Goal: Find specific page/section: Find specific page/section

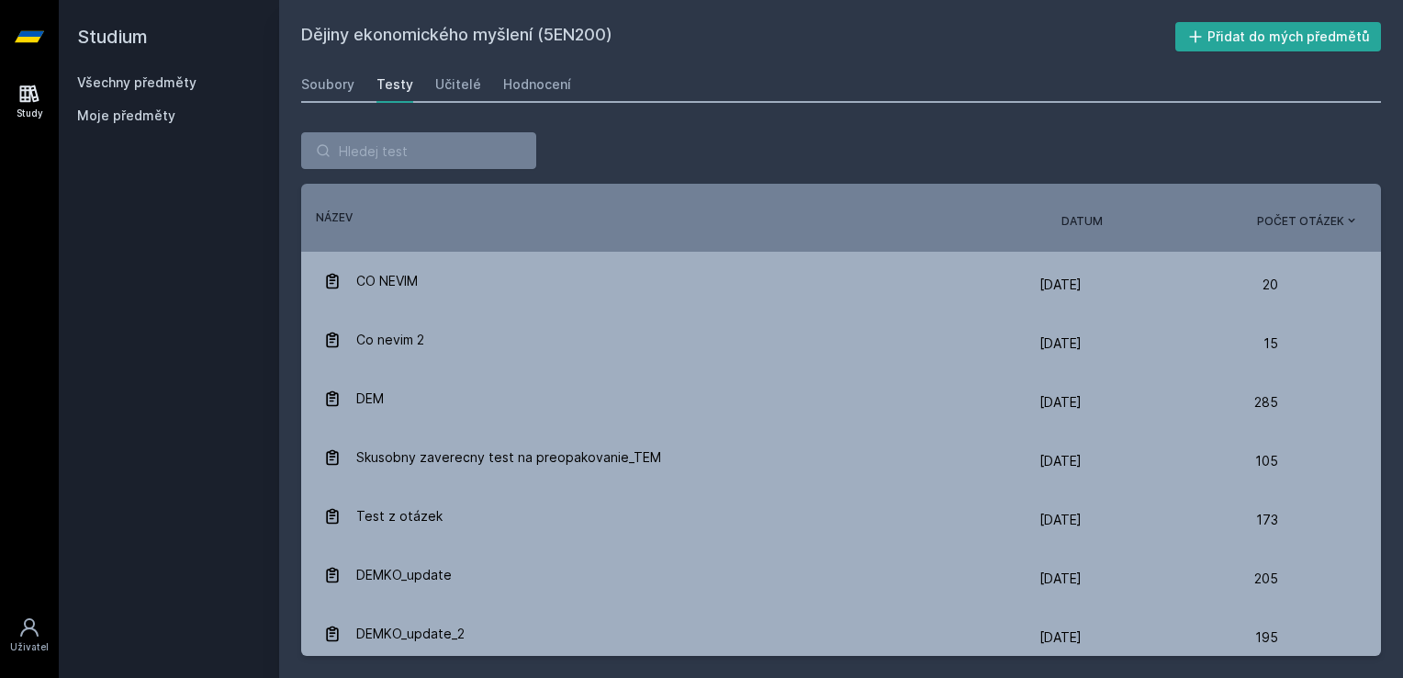
click at [154, 92] on div "Všechny předměty Moje předměty" at bounding box center [169, 102] width 184 height 59
click at [148, 81] on link "Všechny předměty" at bounding box center [136, 82] width 119 height 16
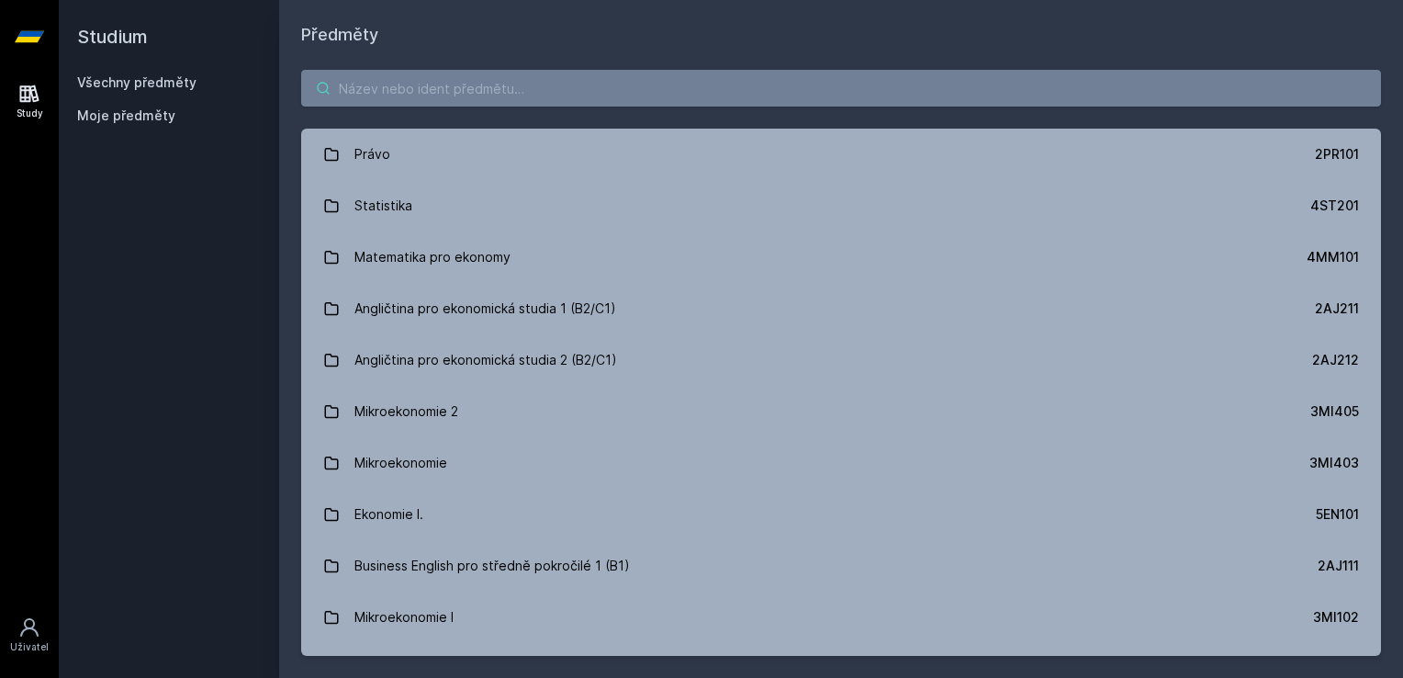
click at [553, 91] on input "search" at bounding box center [841, 88] width 1080 height 37
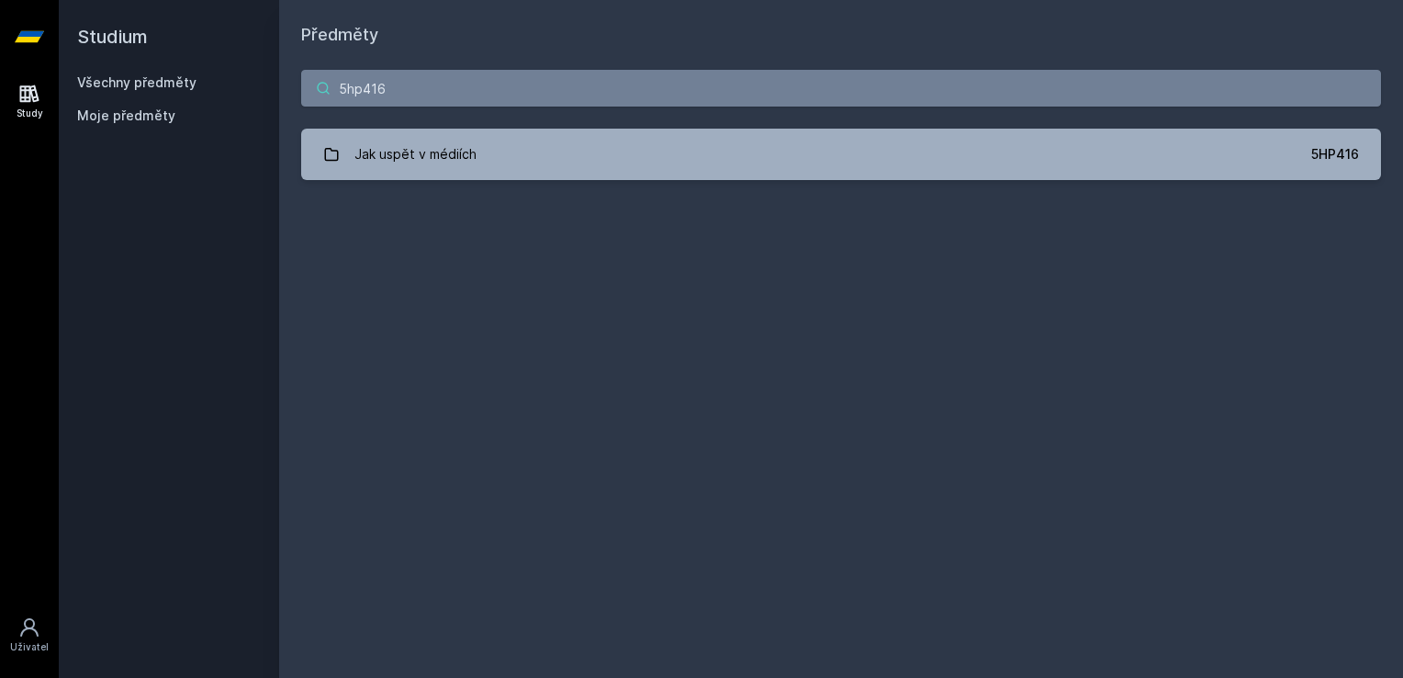
type input "5hp416"
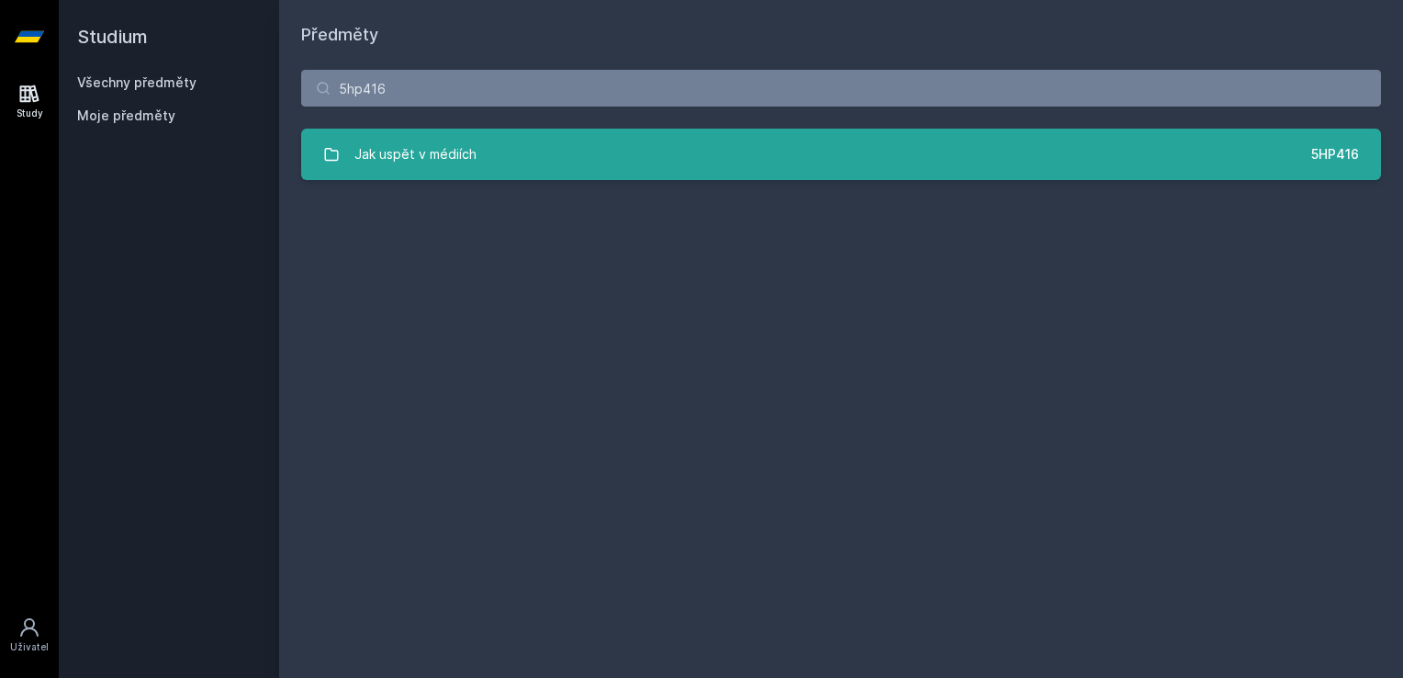
click at [552, 163] on link "Jak uspět v médiích 5HP416" at bounding box center [841, 154] width 1080 height 51
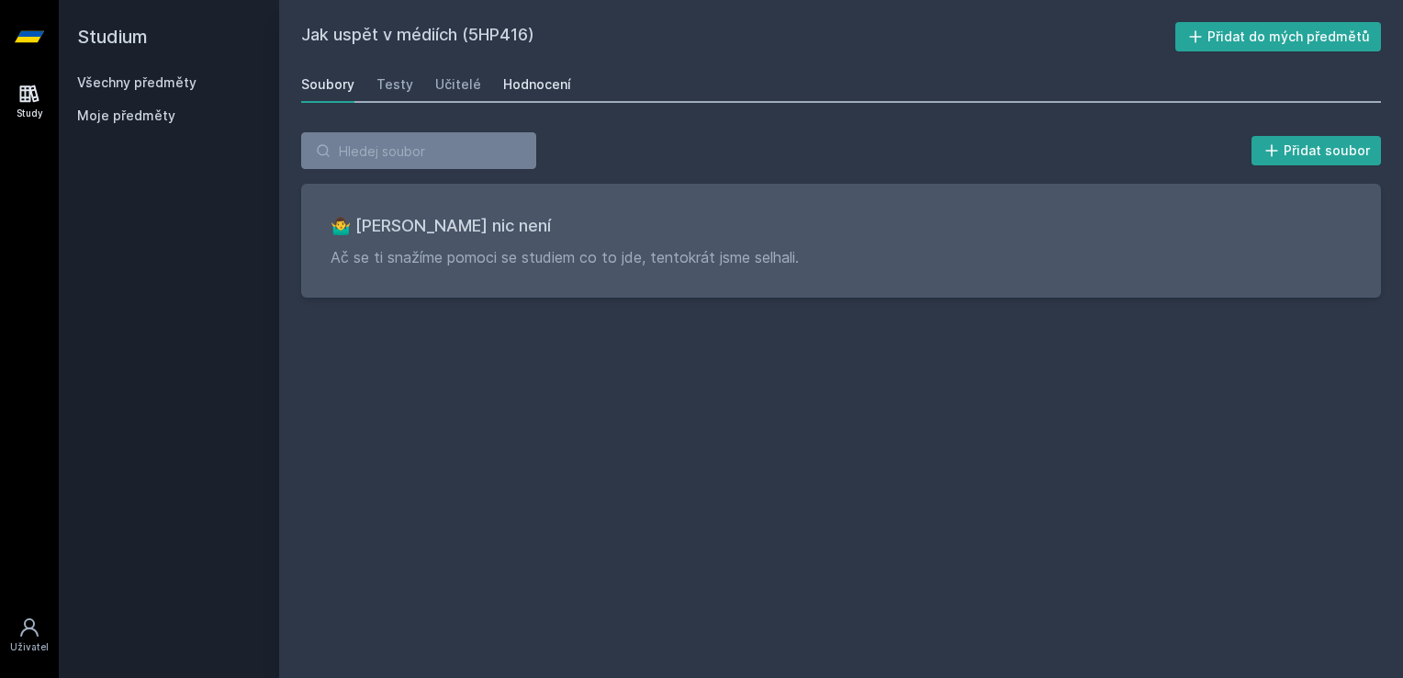
click at [531, 85] on div "Hodnocení" at bounding box center [537, 84] width 68 height 18
